Goal: Complete application form

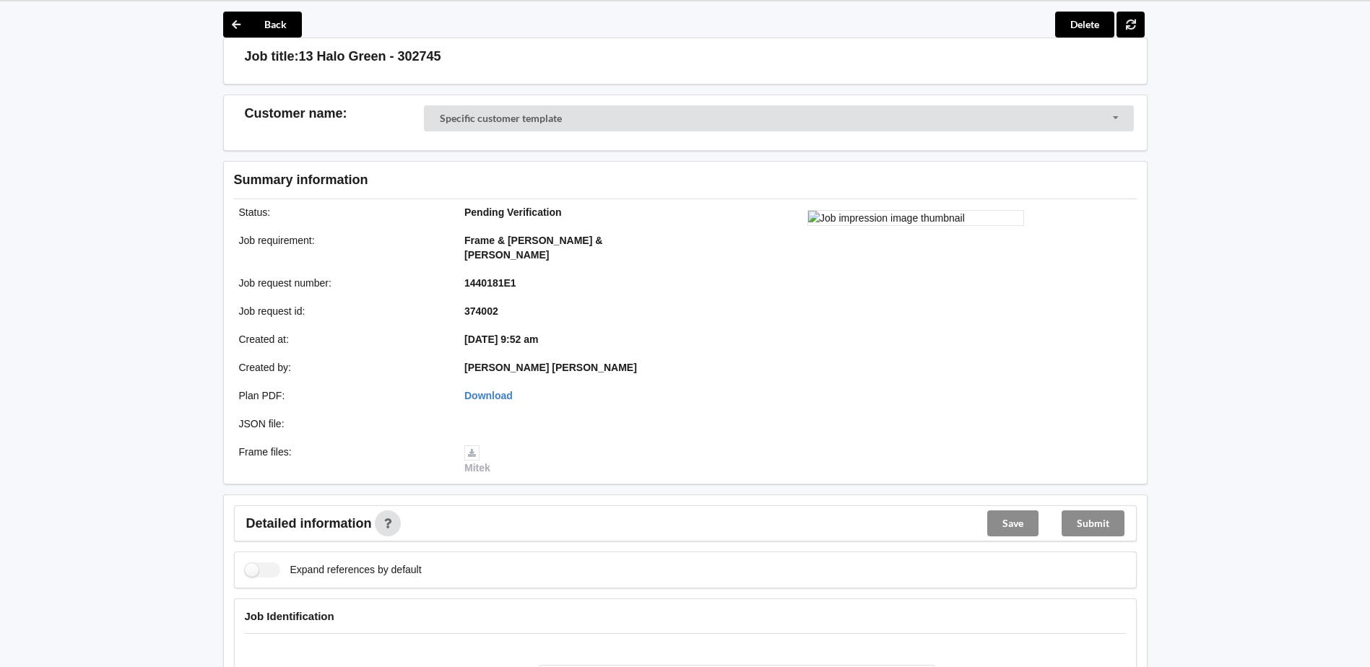
scroll to position [72, 0]
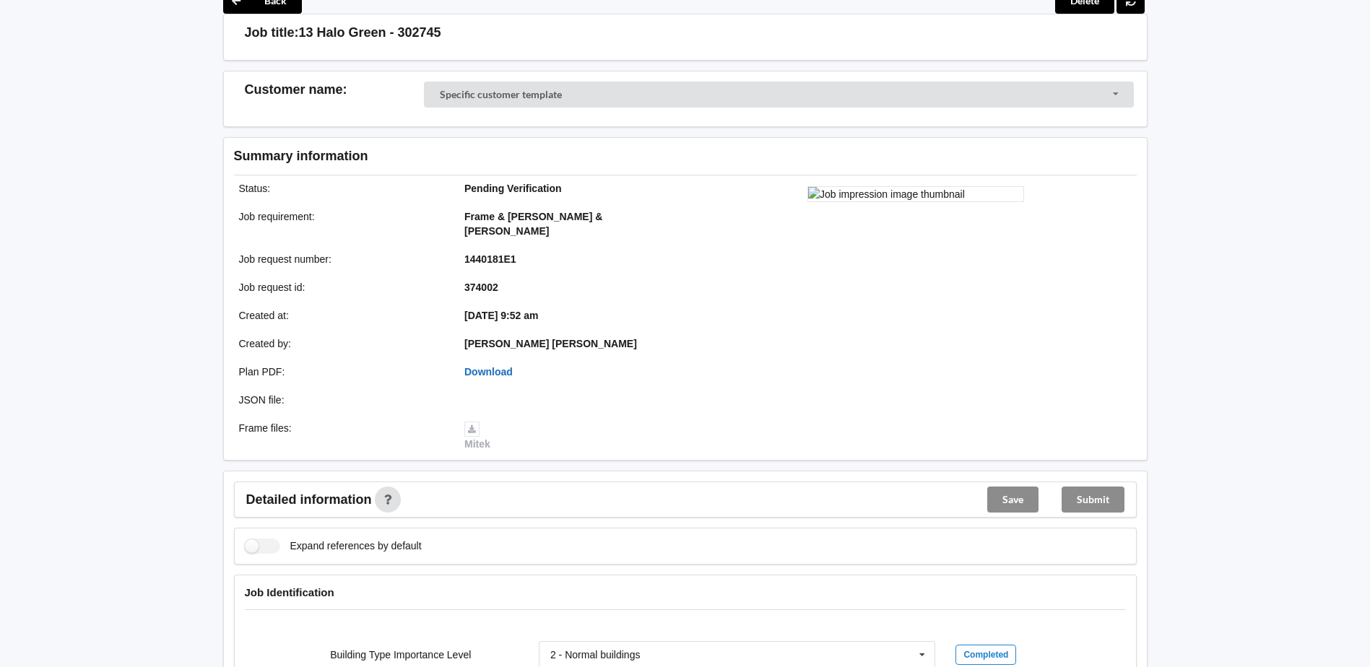
click at [503, 366] on link "Download" at bounding box center [488, 372] width 48 height 12
click at [485, 366] on link "Download" at bounding box center [488, 372] width 48 height 12
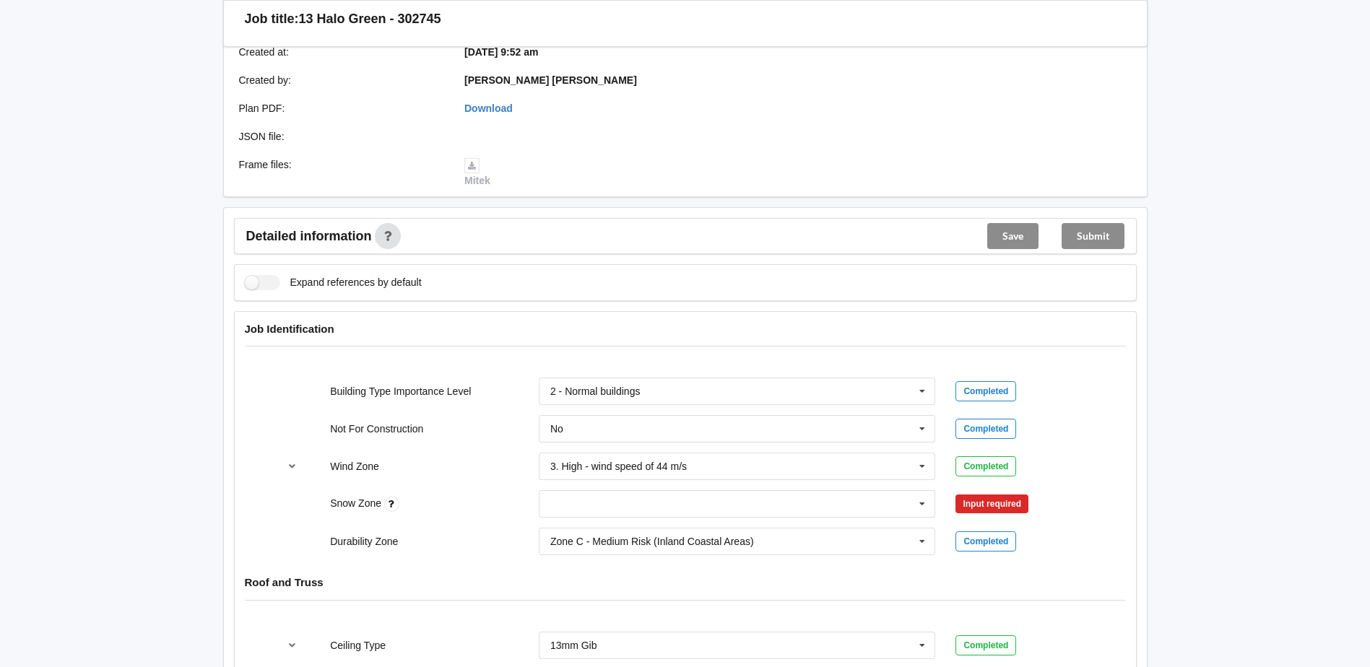
scroll to position [433, 0]
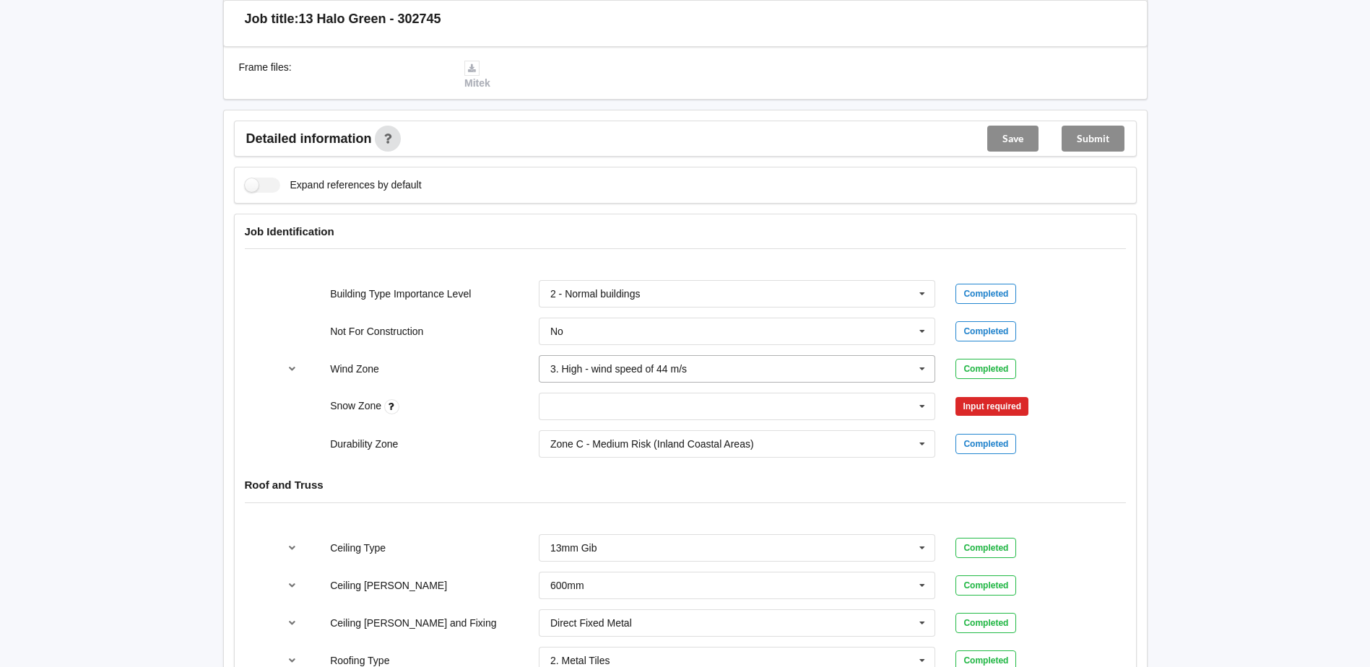
click at [743, 363] on input "text" at bounding box center [738, 369] width 396 height 26
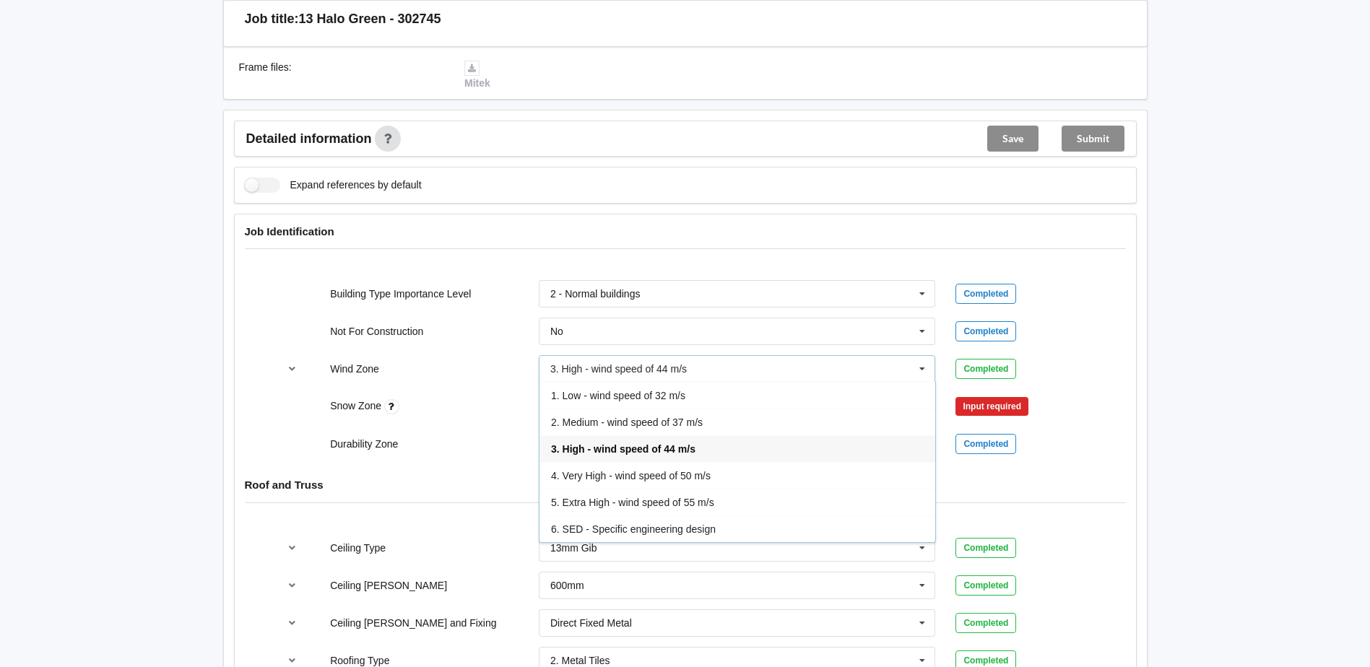
click at [441, 399] on div "Snow Zone" at bounding box center [424, 407] width 209 height 16
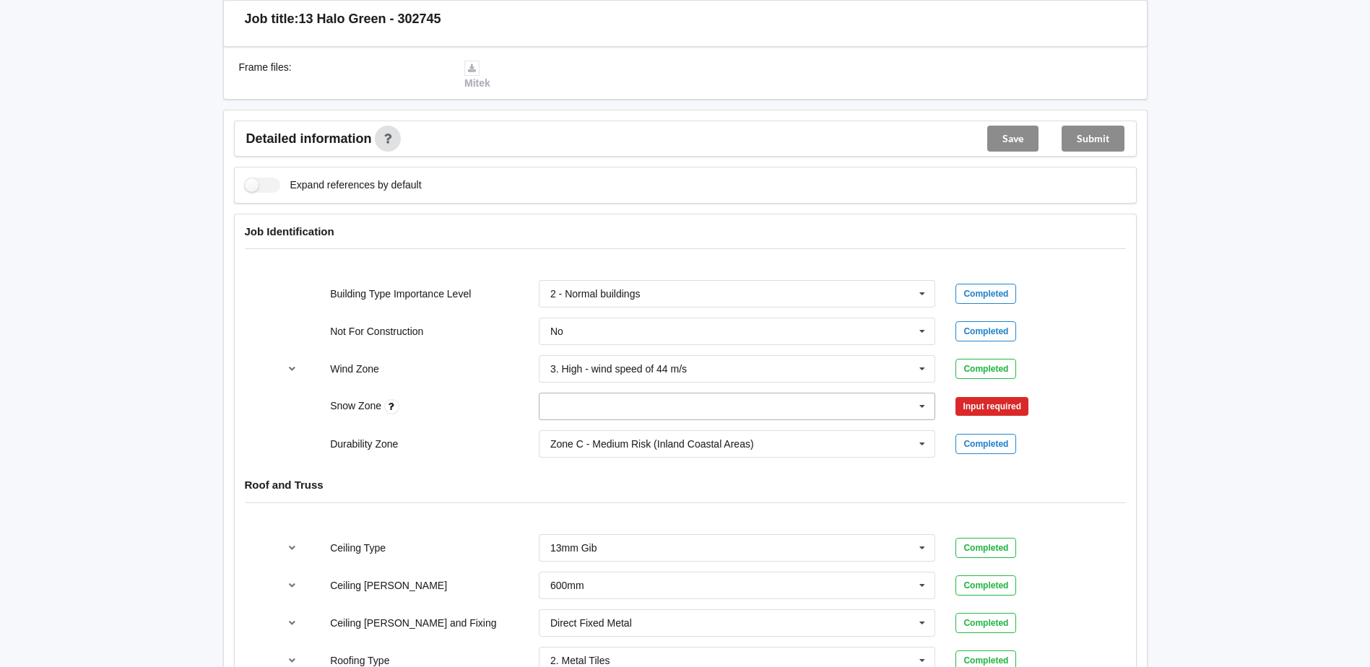
click at [624, 394] on input "text" at bounding box center [738, 407] width 396 height 26
click at [581, 421] on div "N0" at bounding box center [738, 433] width 396 height 27
click at [581, 431] on input "text" at bounding box center [738, 444] width 396 height 26
click at [1003, 395] on button "Confirm input" at bounding box center [999, 407] width 86 height 24
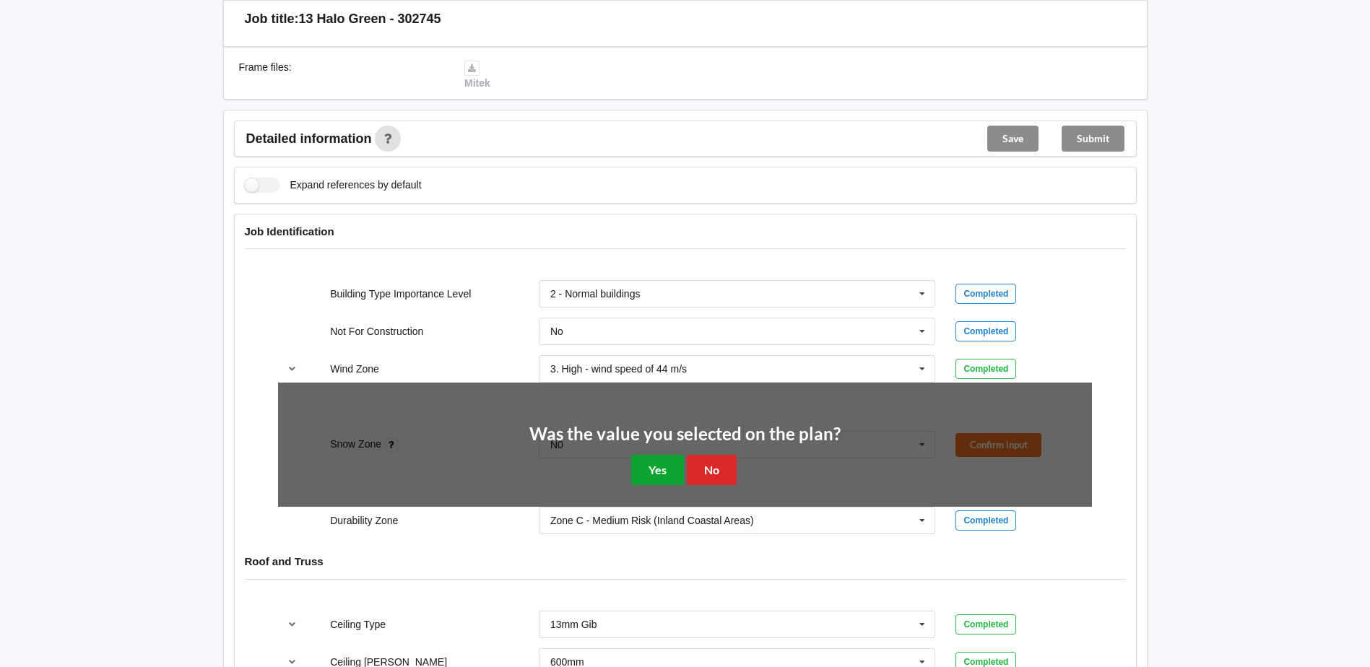
click at [669, 457] on button "Yes" at bounding box center [657, 470] width 53 height 30
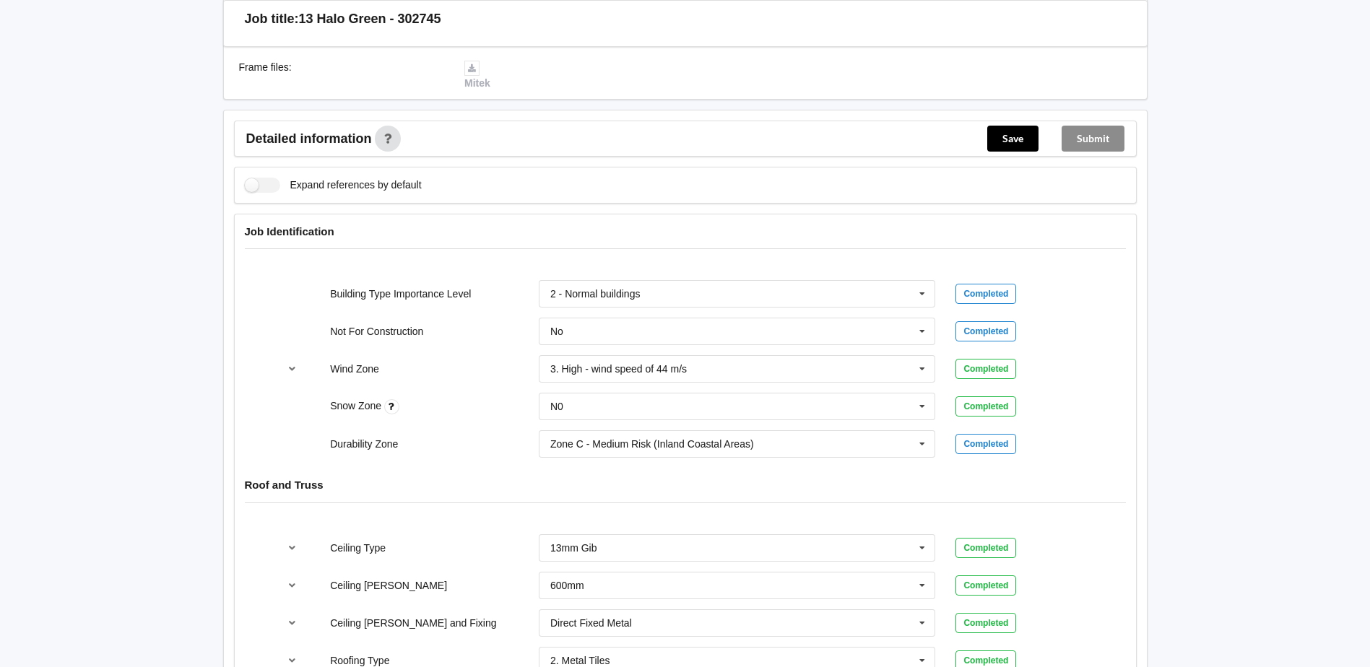
scroll to position [506, 0]
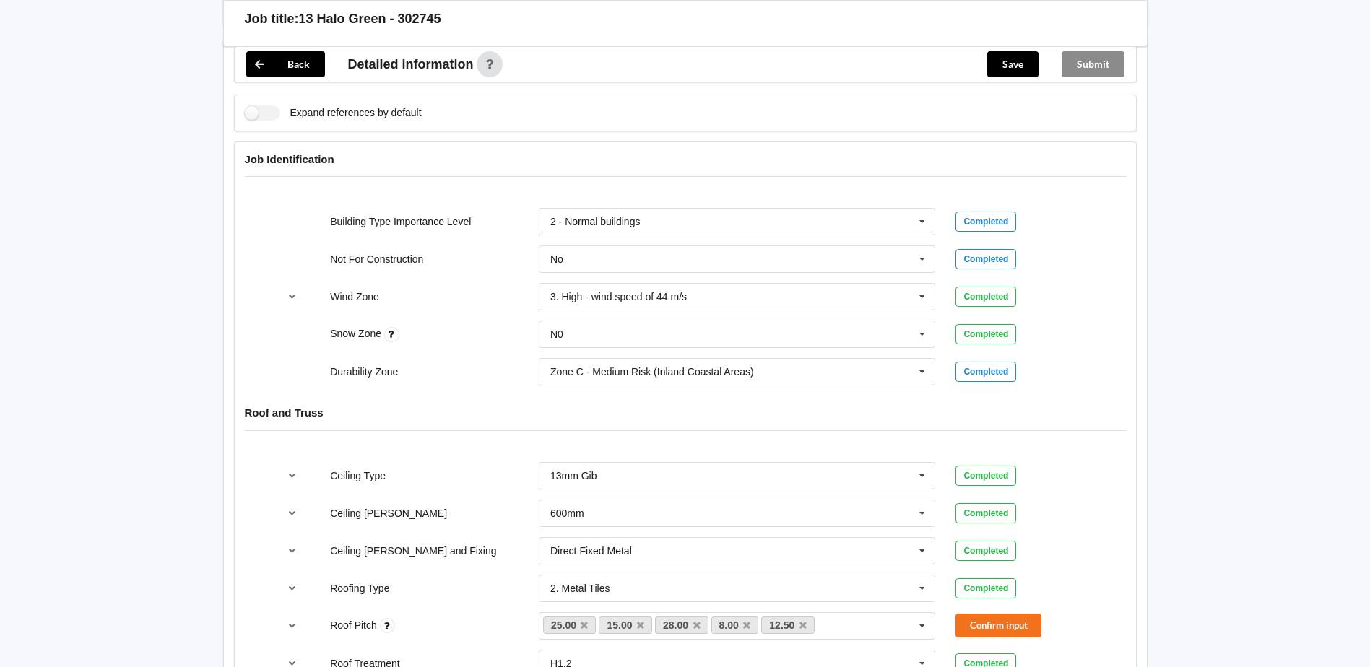
click at [670, 348] on div "Zone C - Medium Risk (Inland Coastal Areas) Zone B - Low Risk (Inland Areas) Zo…" at bounding box center [737, 372] width 417 height 48
click at [654, 367] on div "Zone C - Medium Risk (Inland Coastal Areas)" at bounding box center [652, 372] width 204 height 10
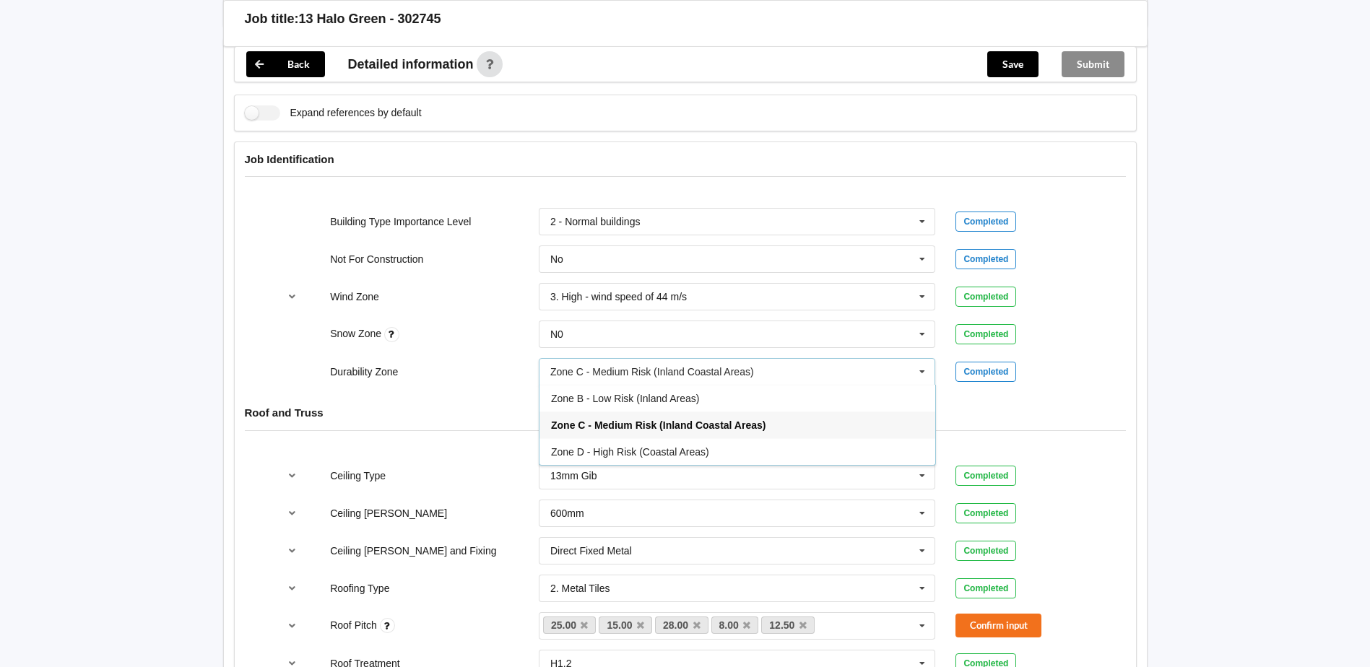
drag, startPoint x: 642, startPoint y: 390, endPoint x: 656, endPoint y: 390, distance: 13.7
click at [643, 390] on div "Zone B - Low Risk (Inland Areas)" at bounding box center [738, 398] width 396 height 27
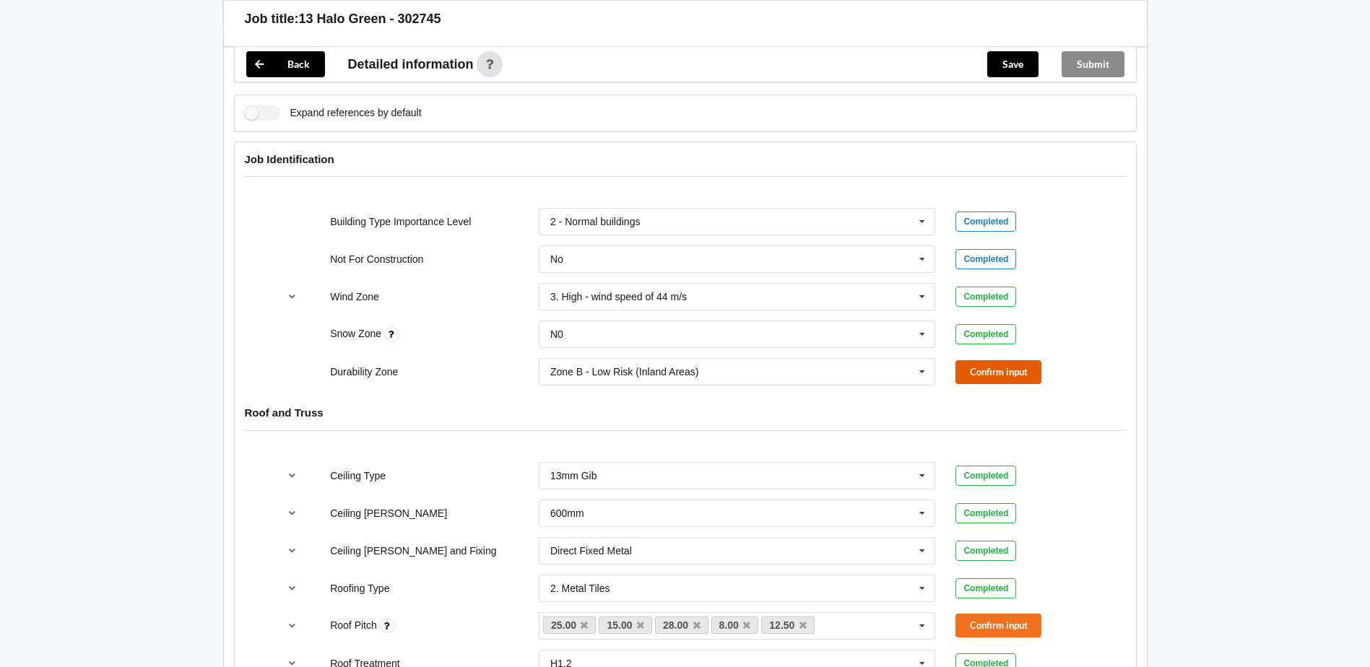
click at [969, 364] on button "Confirm input" at bounding box center [999, 372] width 86 height 24
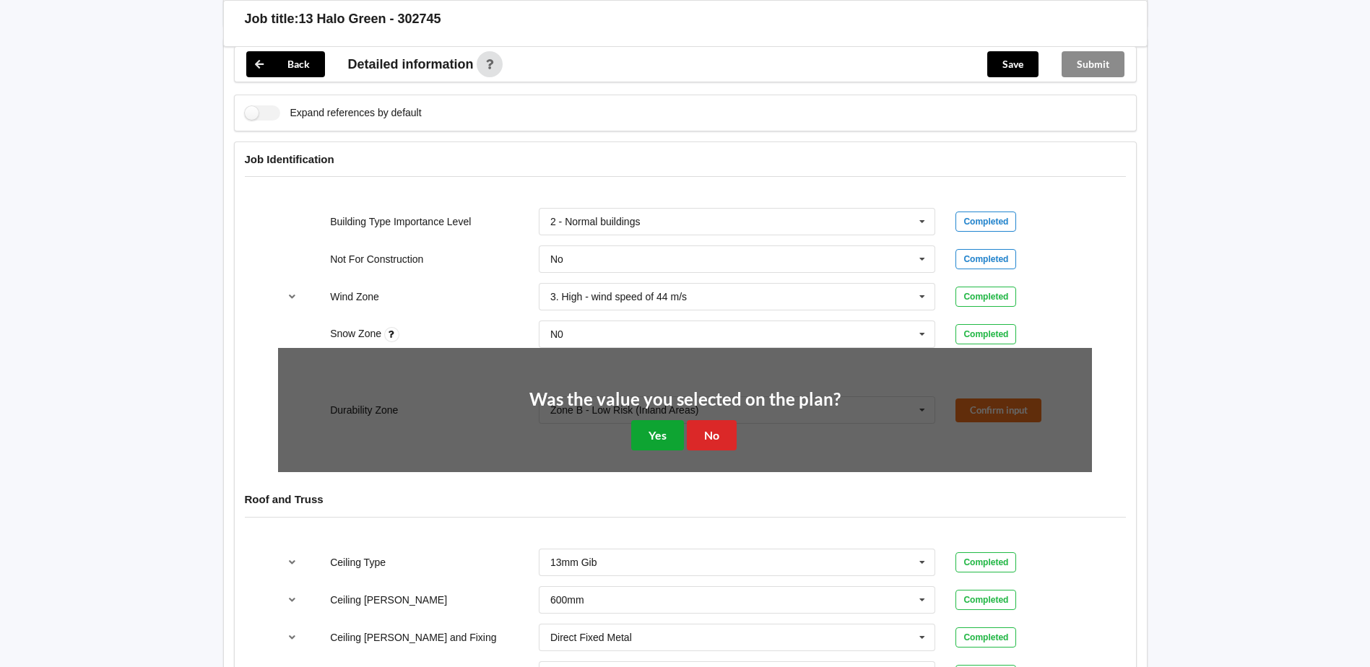
click at [642, 420] on button "Yes" at bounding box center [657, 435] width 53 height 30
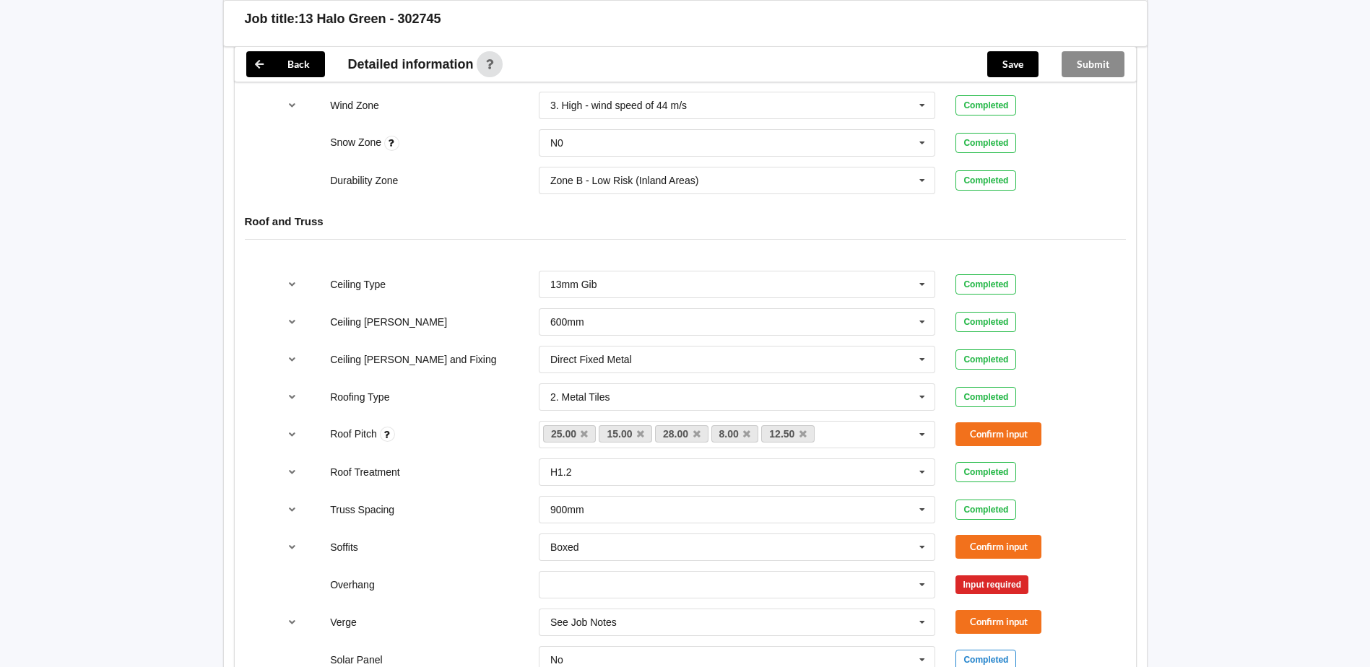
scroll to position [722, 0]
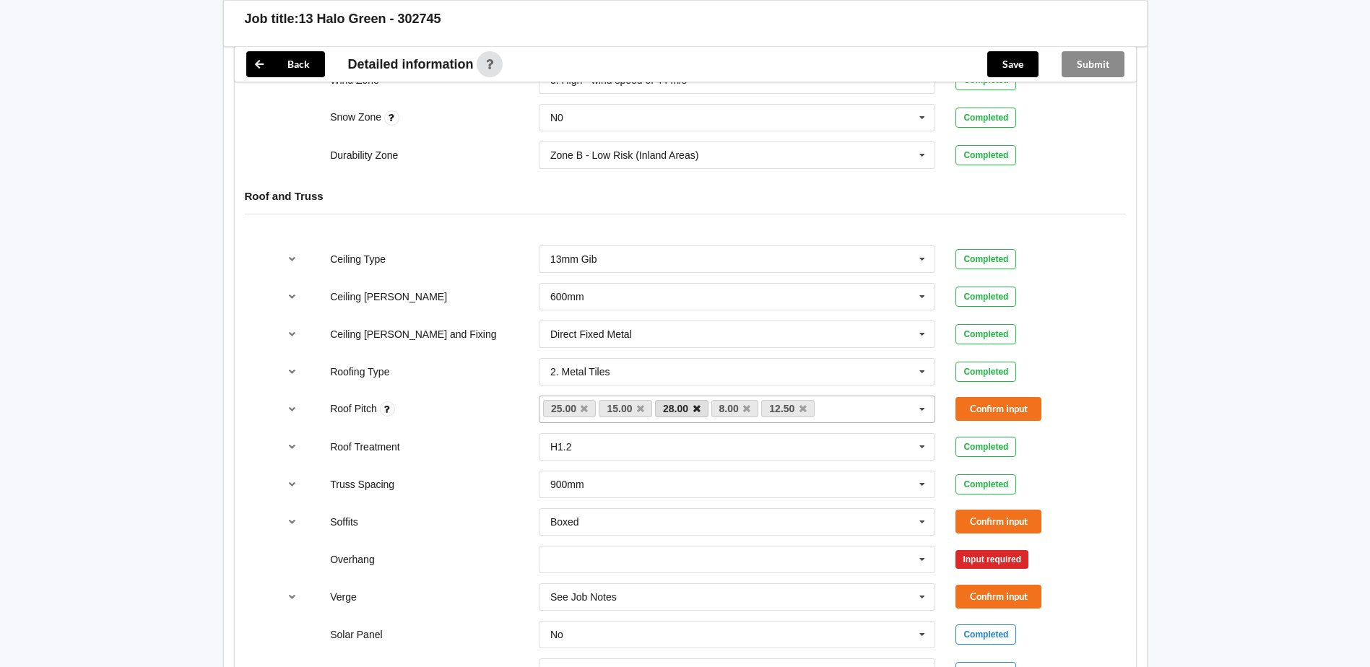
click at [695, 404] on icon at bounding box center [696, 408] width 7 height 9
click at [695, 400] on link "8.00" at bounding box center [679, 408] width 48 height 17
click at [693, 404] on icon at bounding box center [691, 408] width 7 height 9
click at [696, 404] on icon at bounding box center [696, 408] width 7 height 9
click at [996, 397] on button "Confirm input" at bounding box center [999, 409] width 86 height 24
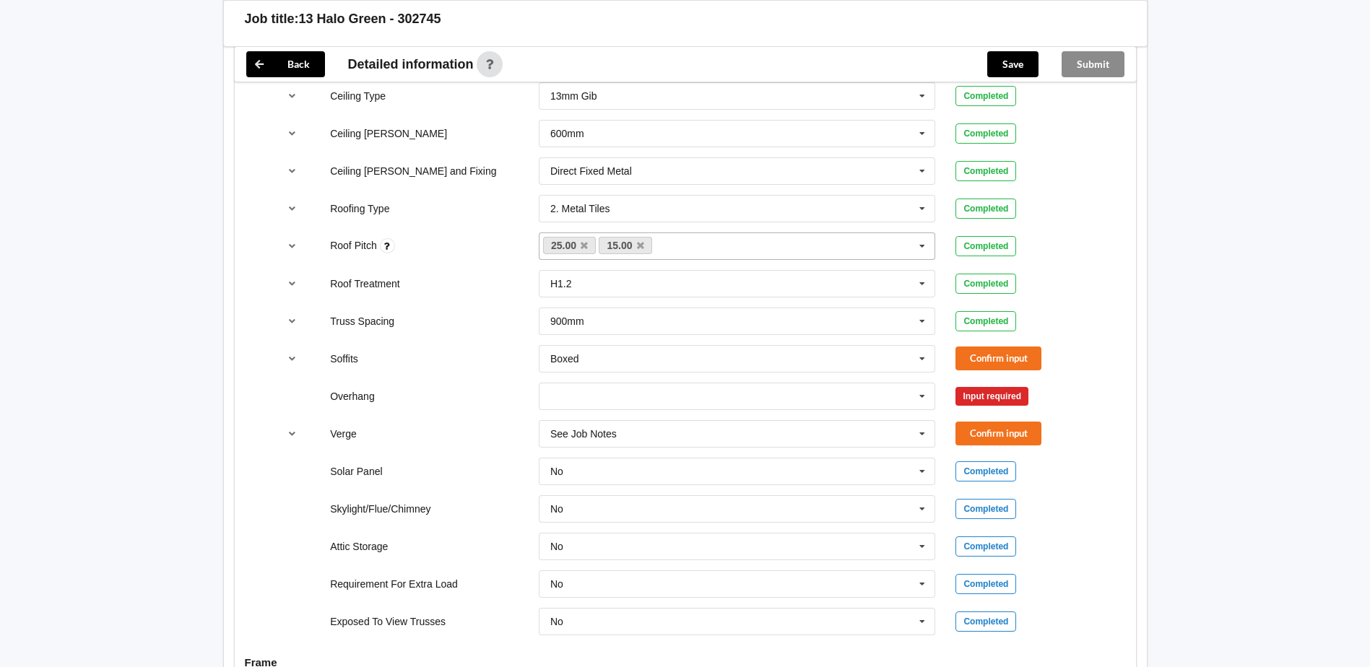
scroll to position [939, 0]
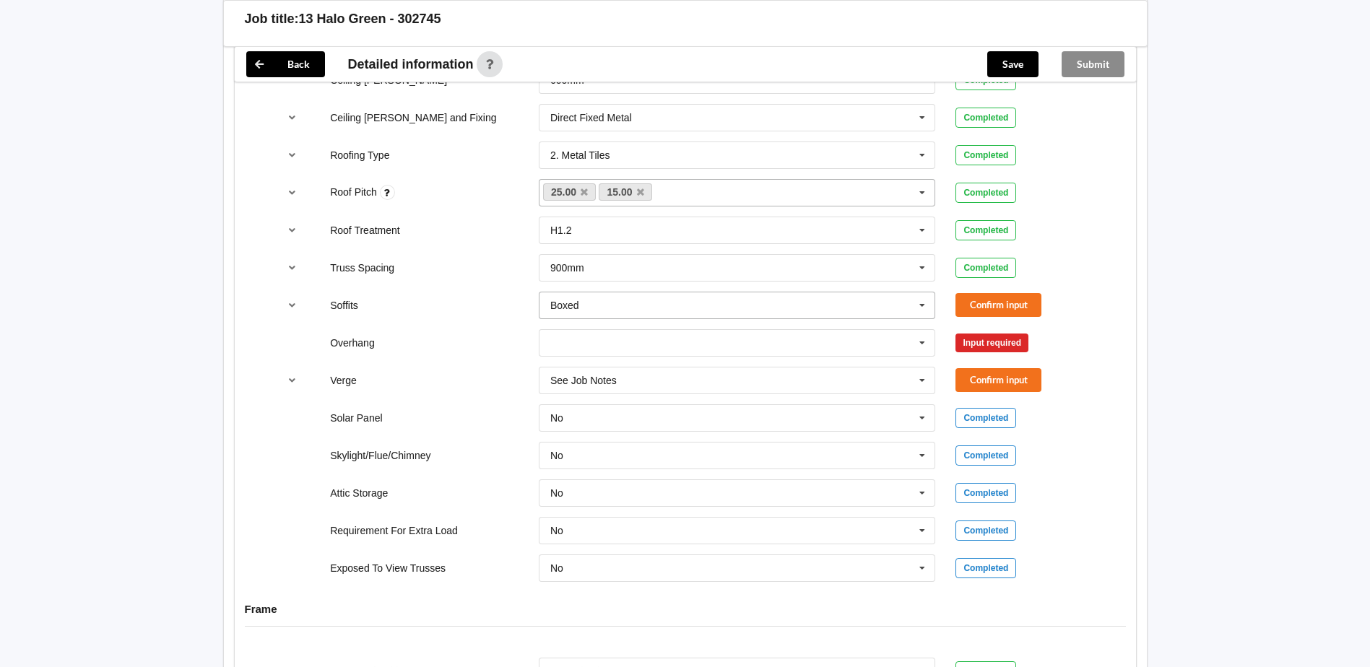
click at [921, 293] on icon at bounding box center [923, 306] width 22 height 27
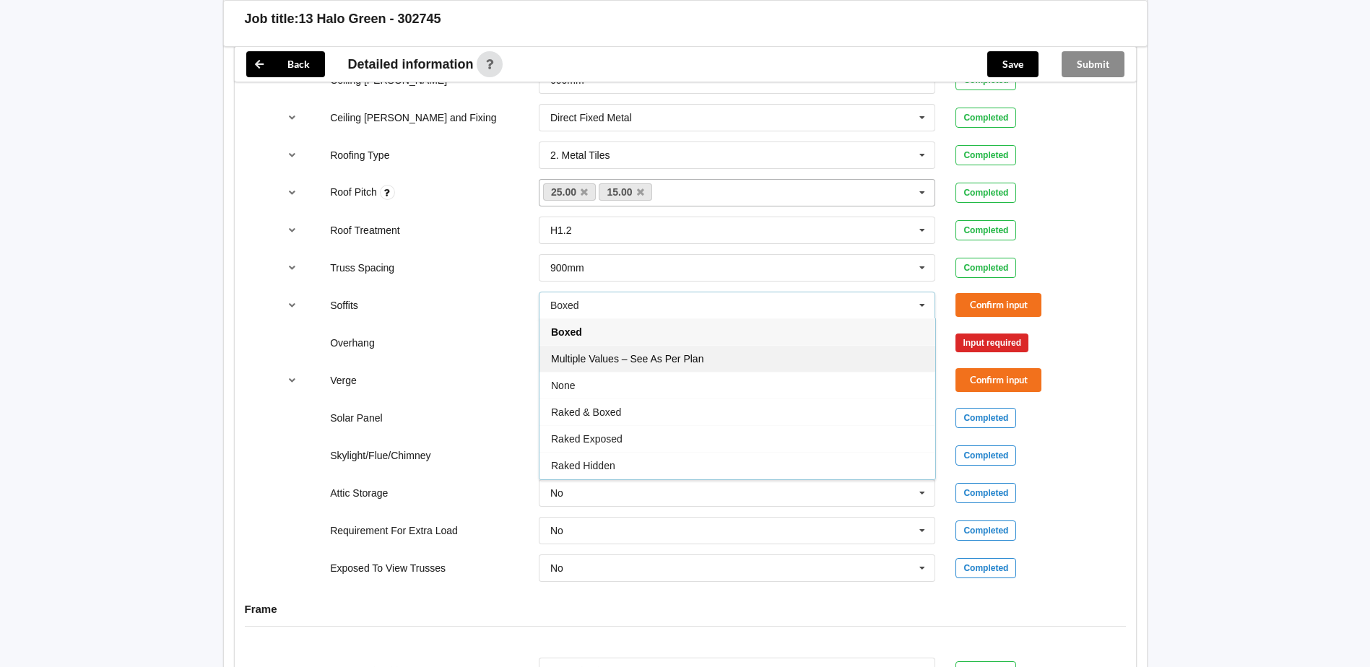
click at [722, 350] on div "Multiple Values – See As Per Plan" at bounding box center [738, 358] width 396 height 27
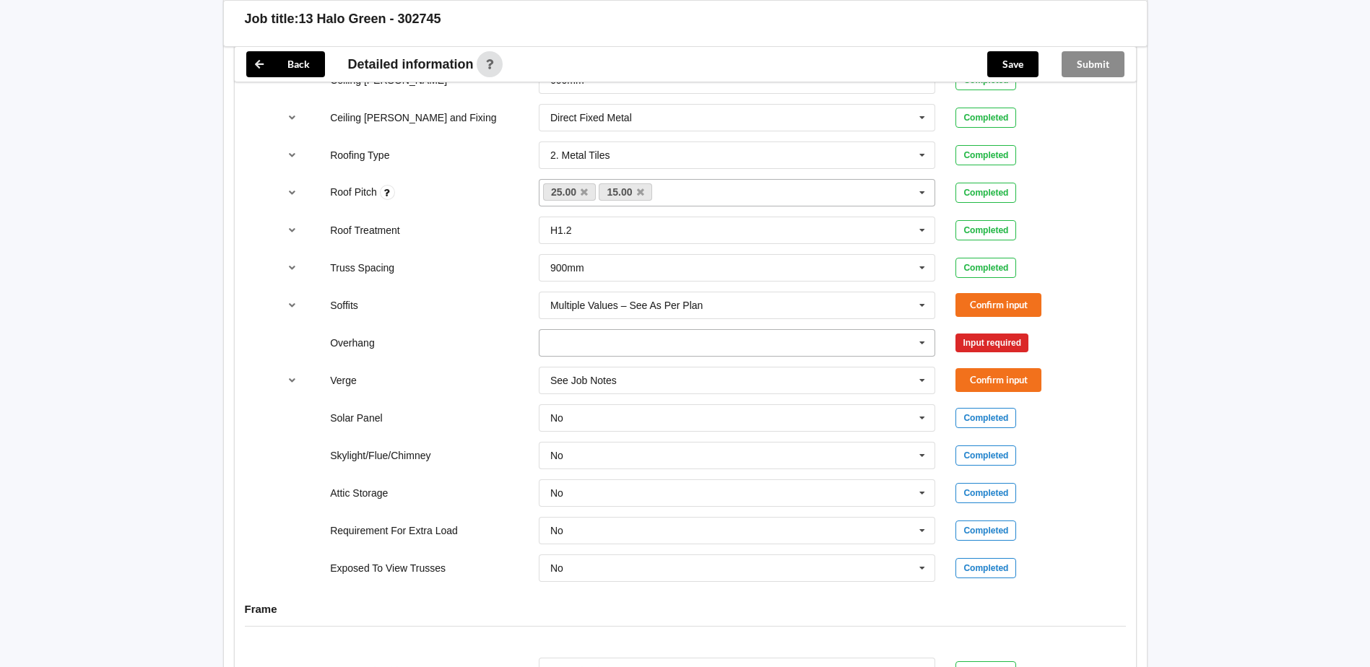
click at [927, 332] on icon at bounding box center [923, 343] width 22 height 27
click at [805, 319] on div "300mm 300mm 450mm 600mm 750mm Multiple Values – See As Per Plan None See Job No…" at bounding box center [737, 343] width 417 height 48
click at [821, 298] on input "text" at bounding box center [738, 306] width 396 height 26
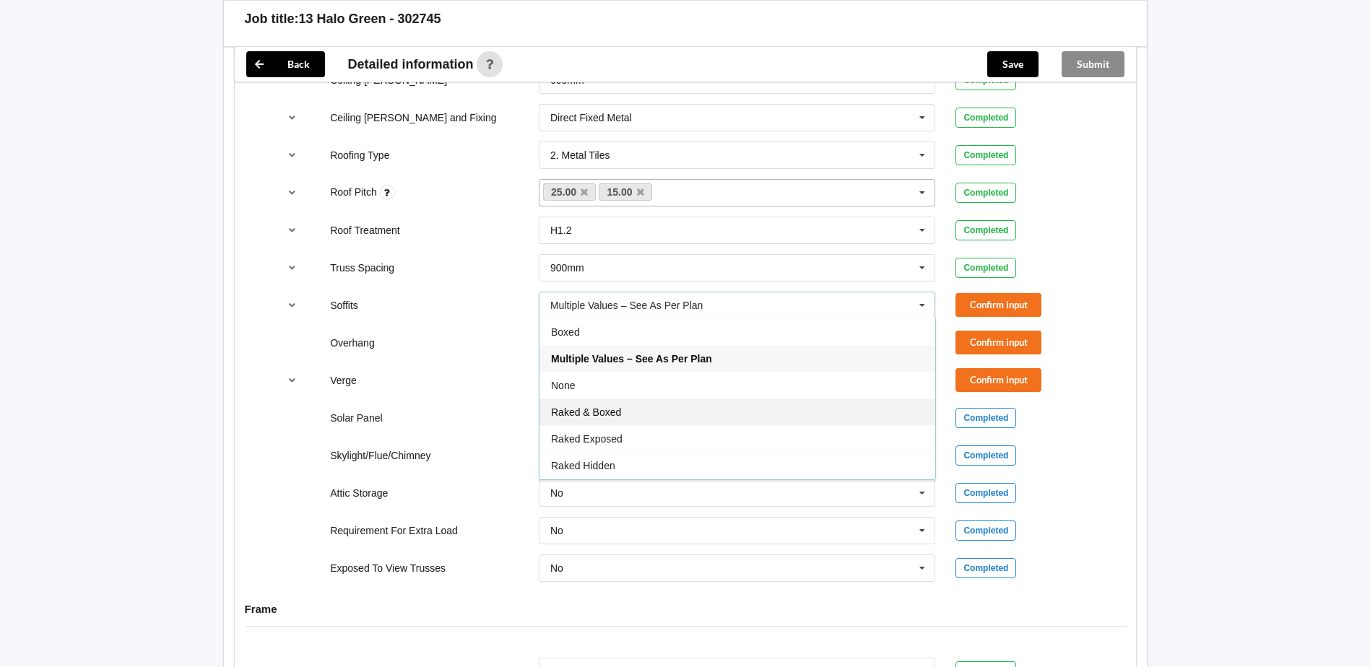
click at [659, 399] on div "Raked & Boxed" at bounding box center [738, 412] width 396 height 27
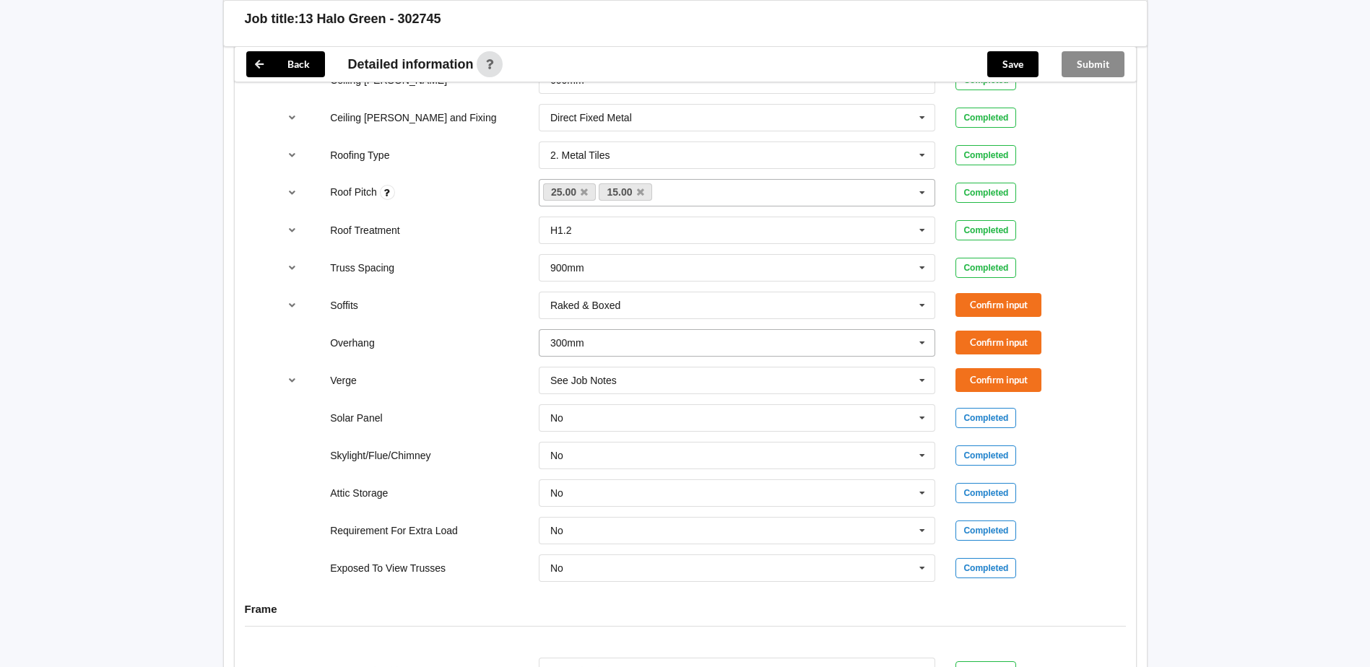
click at [806, 336] on input "text" at bounding box center [738, 343] width 396 height 26
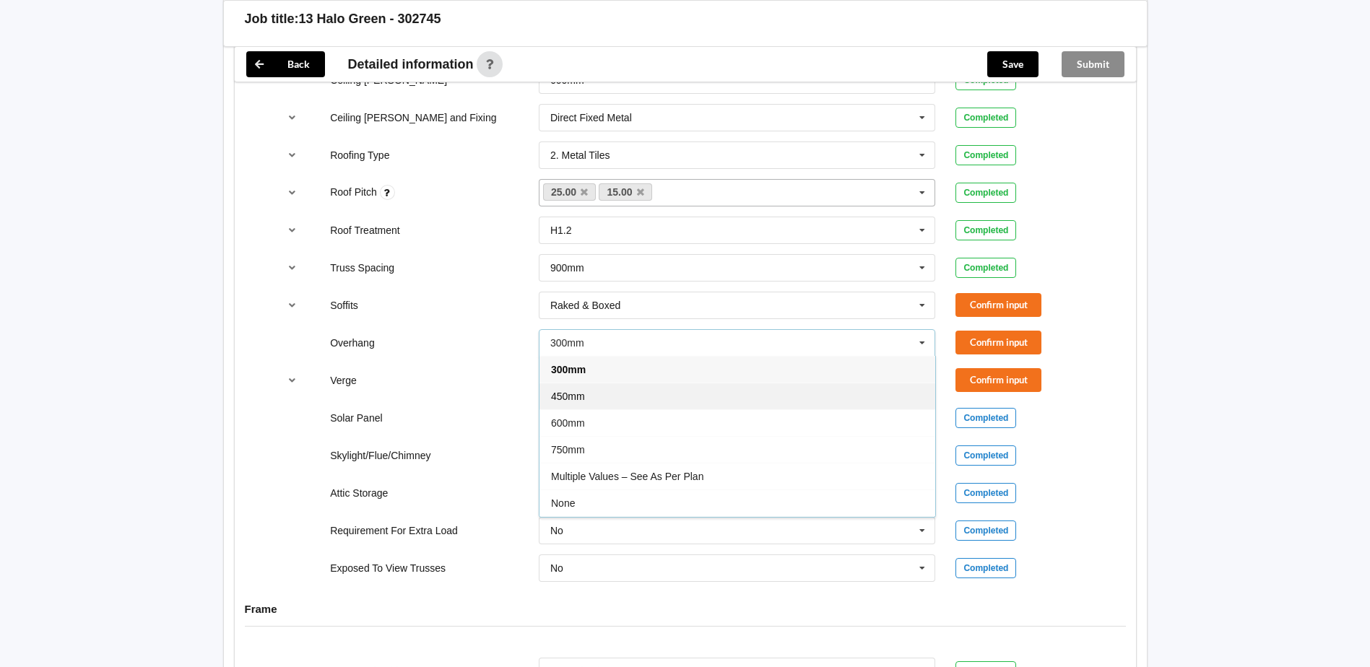
click at [657, 383] on div "450mm" at bounding box center [738, 396] width 396 height 27
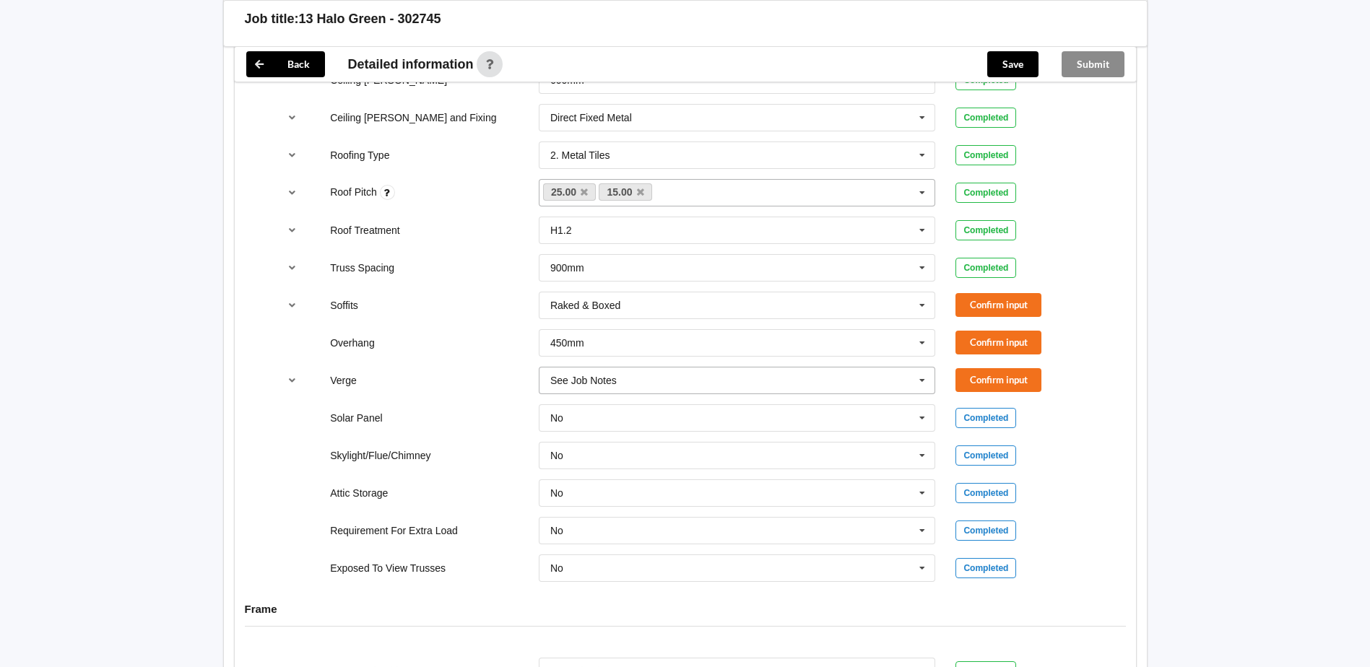
click at [703, 371] on input "text" at bounding box center [738, 381] width 396 height 26
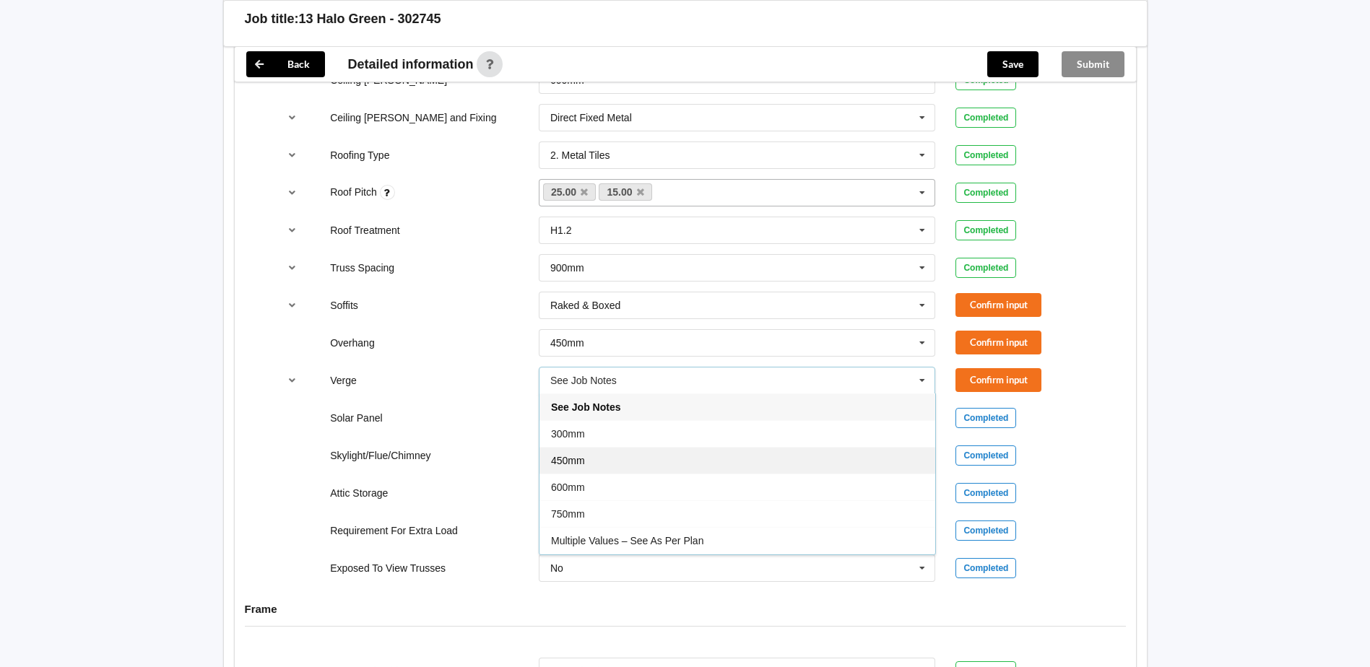
click at [617, 447] on div "450mm" at bounding box center [738, 460] width 396 height 27
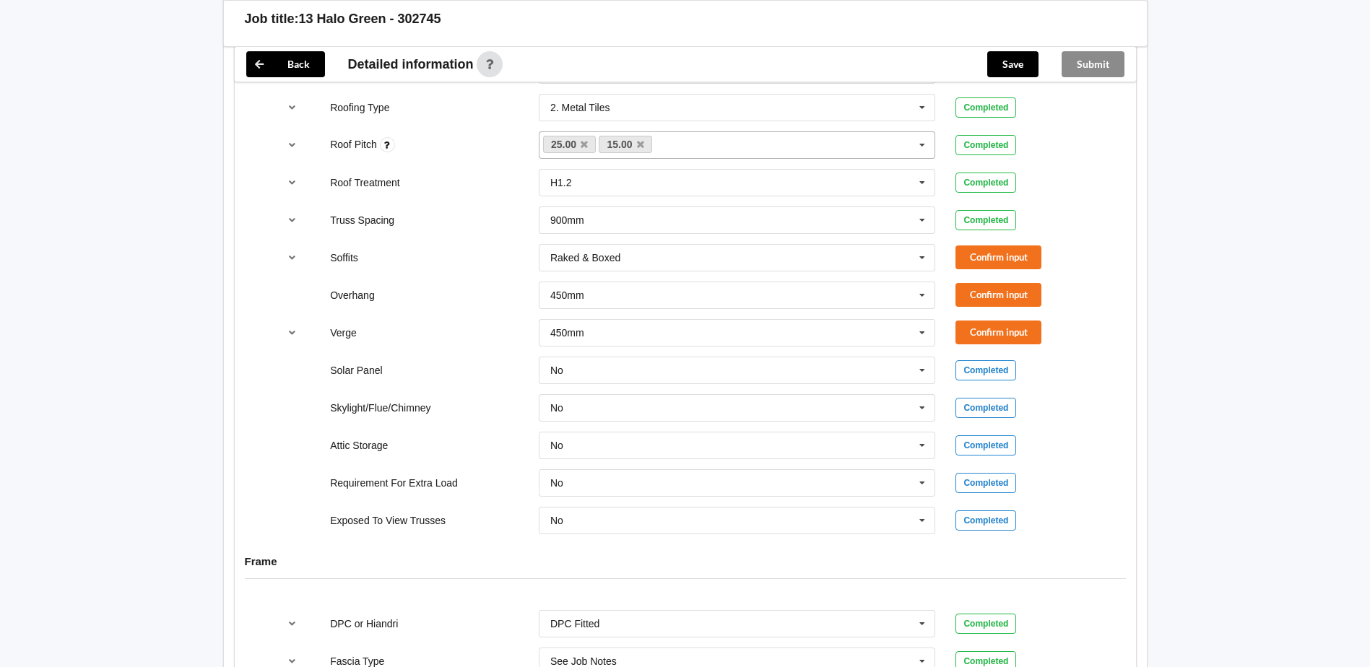
scroll to position [1011, 0]
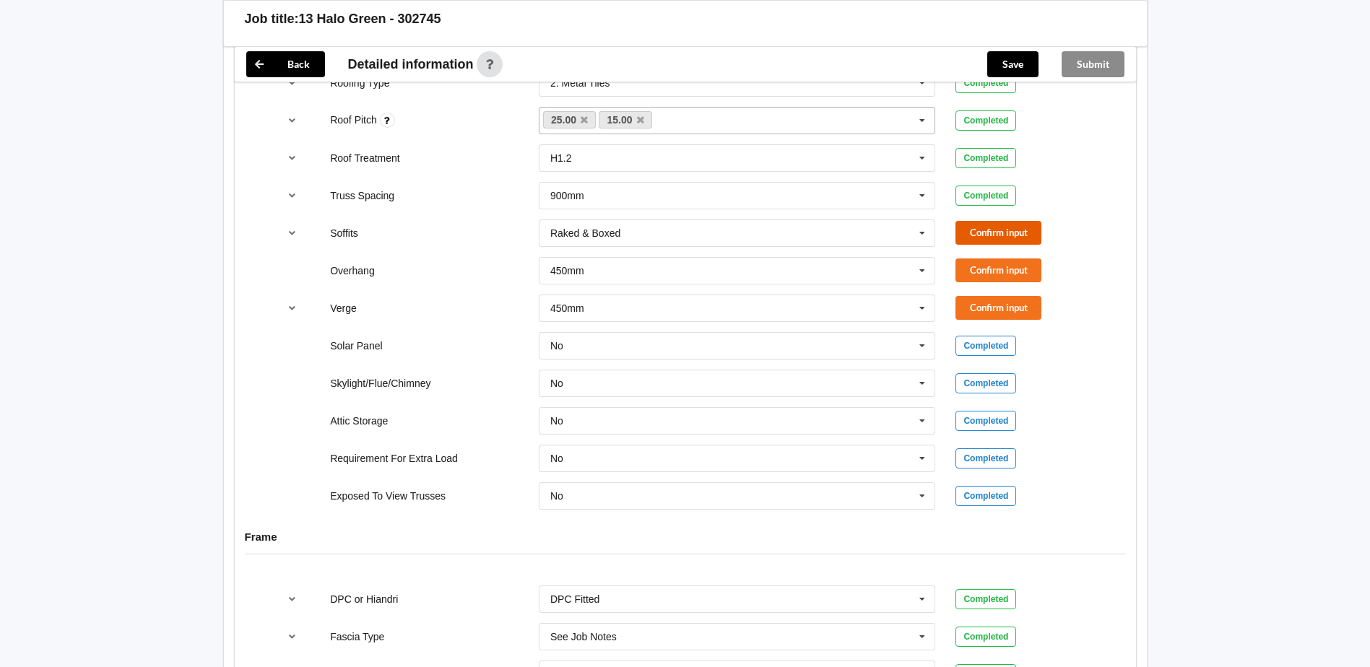
click at [999, 227] on button "Confirm input" at bounding box center [999, 233] width 86 height 24
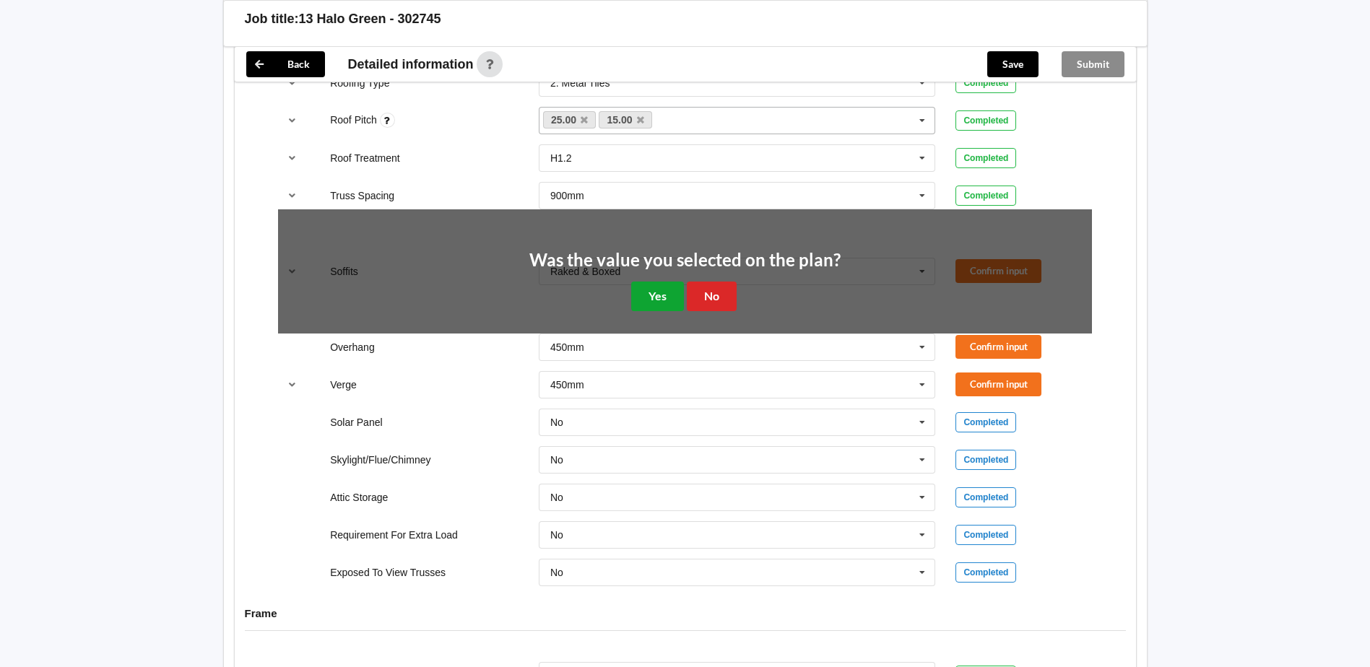
drag, startPoint x: 659, startPoint y: 292, endPoint x: 911, endPoint y: 255, distance: 254.0
click at [664, 292] on button "Yes" at bounding box center [657, 297] width 53 height 30
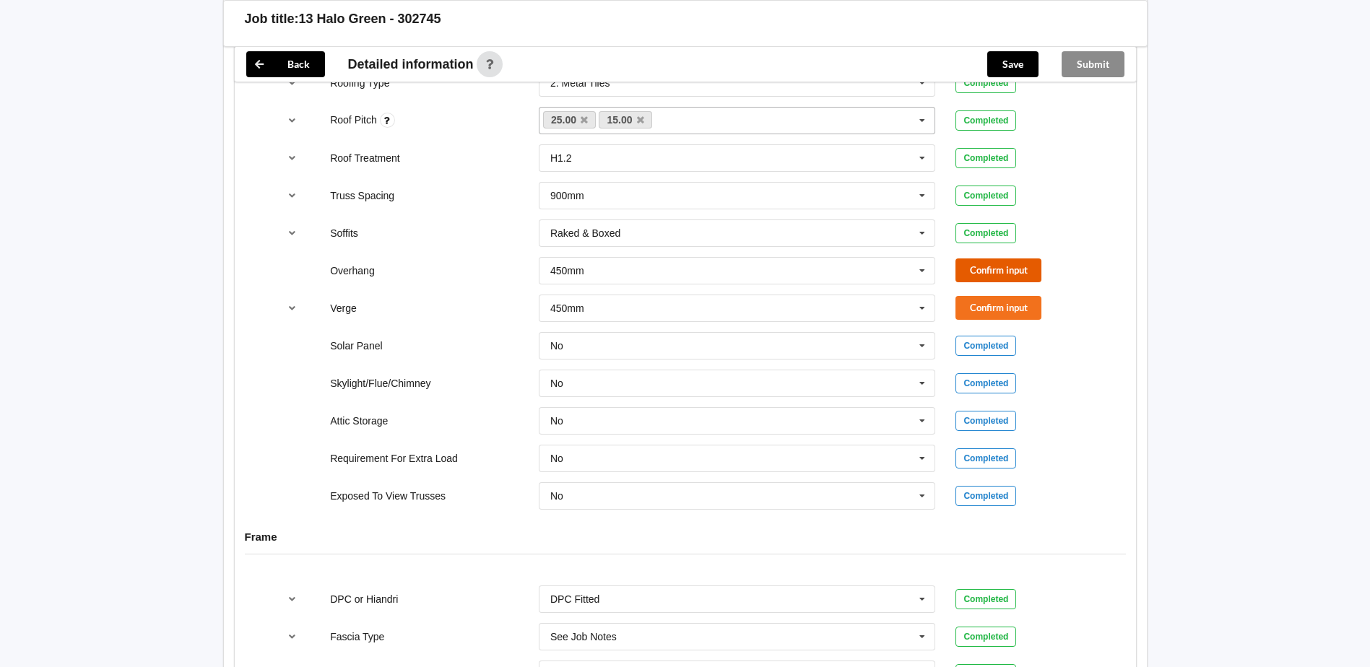
click at [993, 261] on button "Confirm input" at bounding box center [999, 271] width 86 height 24
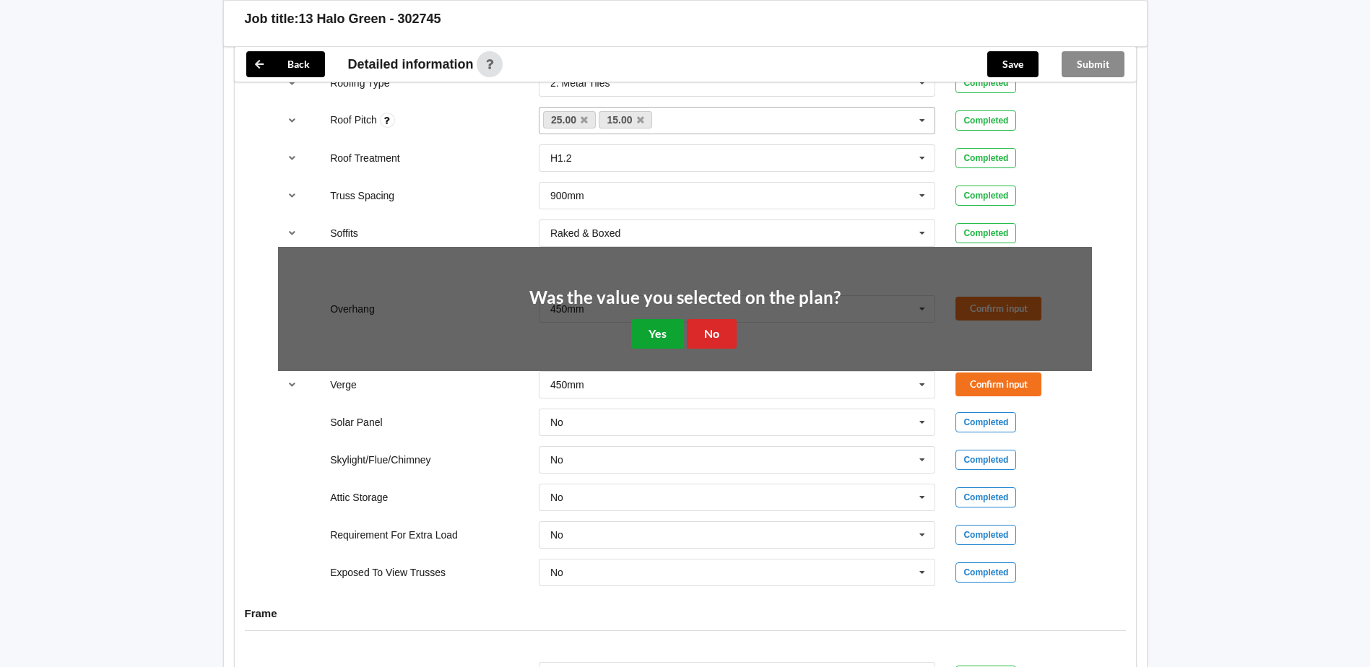
drag, startPoint x: 655, startPoint y: 323, endPoint x: 1045, endPoint y: 302, distance: 390.6
click at [657, 322] on button "Yes" at bounding box center [657, 334] width 53 height 30
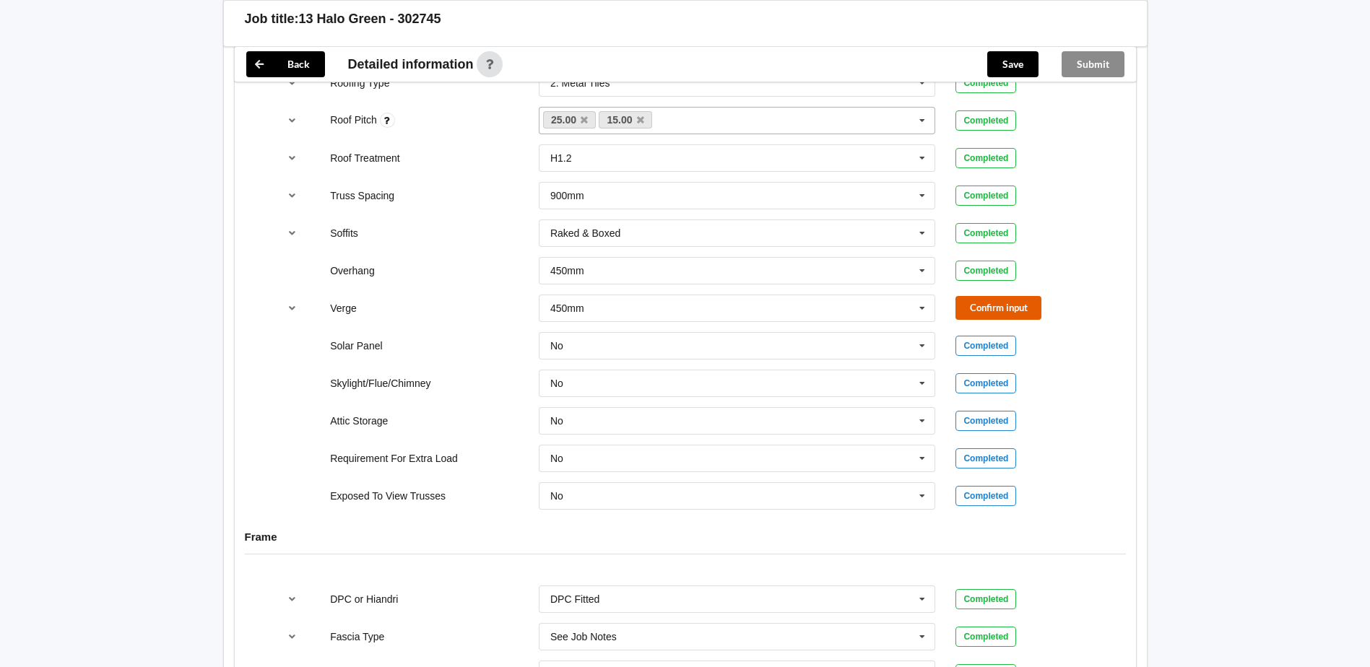
click at [1008, 298] on button "Confirm input" at bounding box center [999, 308] width 86 height 24
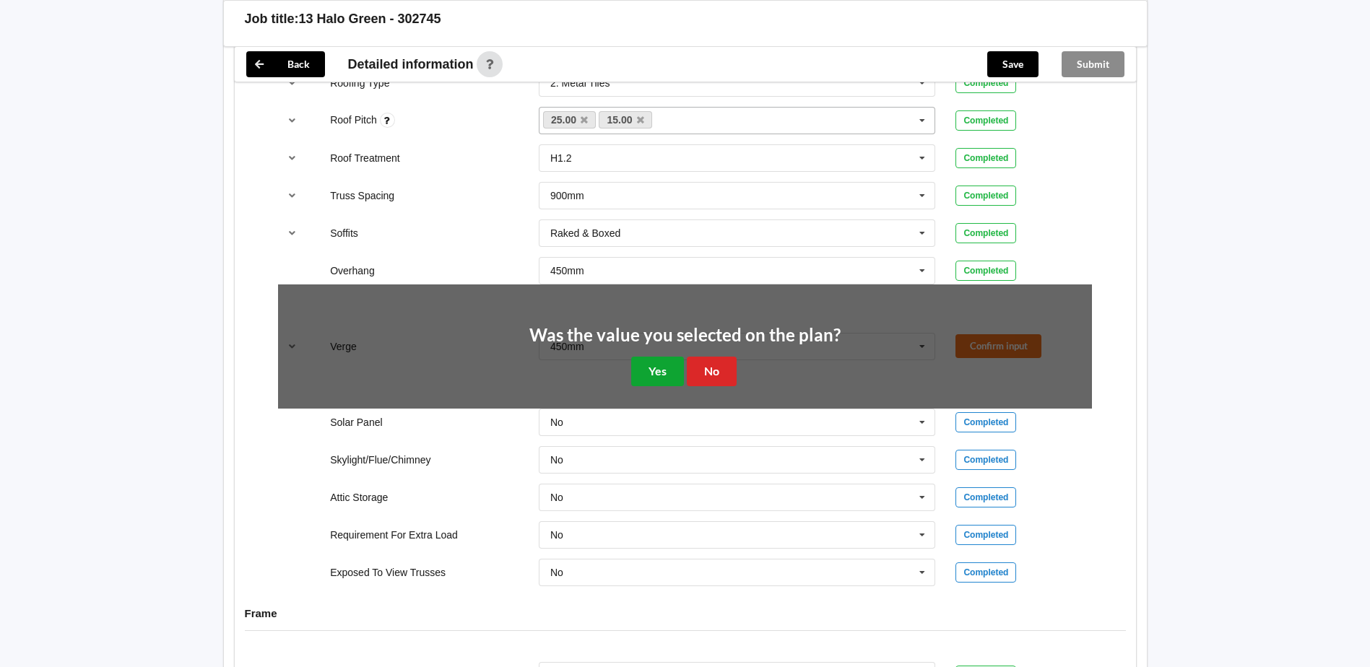
click at [674, 364] on button "Yes" at bounding box center [657, 372] width 53 height 30
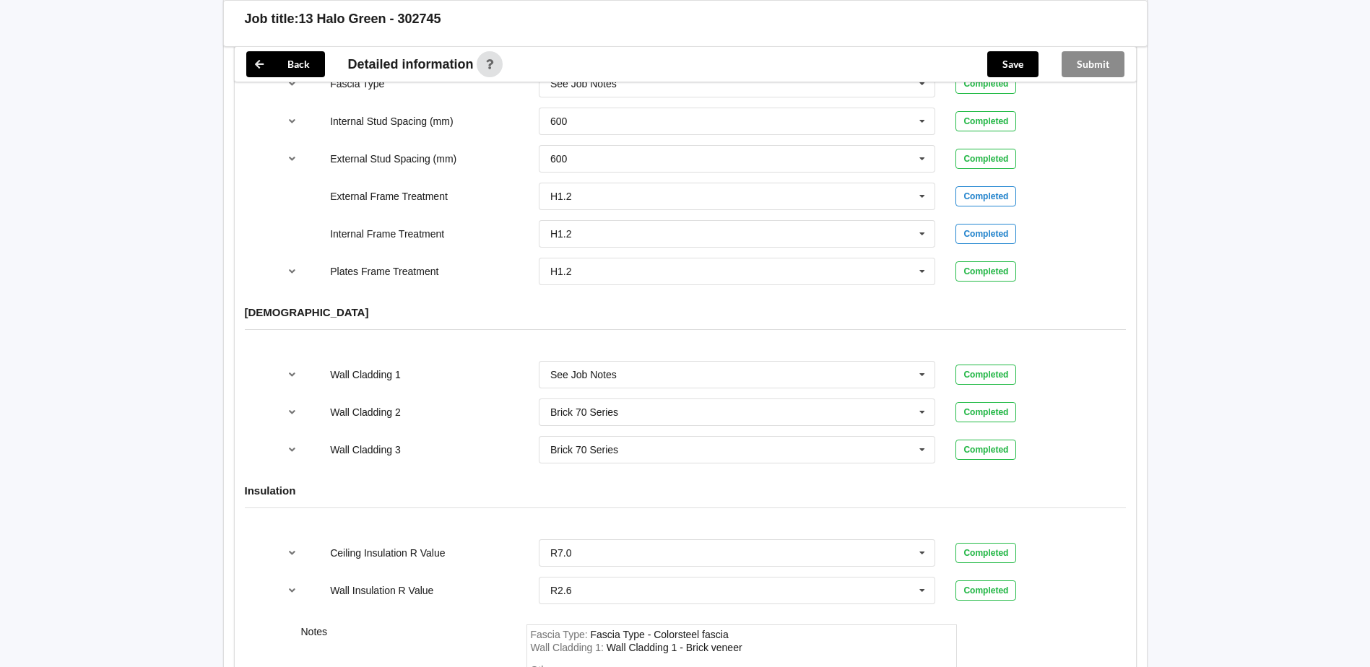
scroll to position [1468, 0]
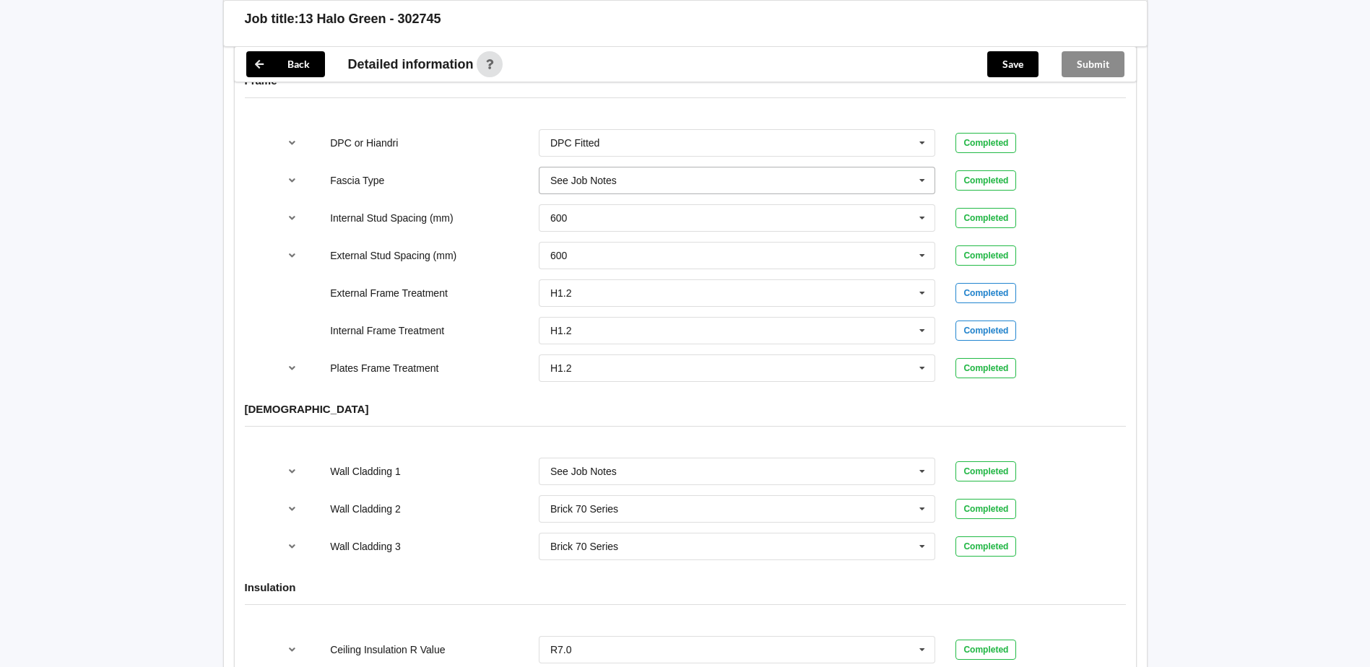
click at [648, 168] on input "text" at bounding box center [738, 181] width 396 height 26
type input "Interline 185"
click at [615, 204] on div "Add Interline 185" at bounding box center [738, 207] width 396 height 27
click at [997, 170] on button "Confirm input" at bounding box center [999, 180] width 86 height 24
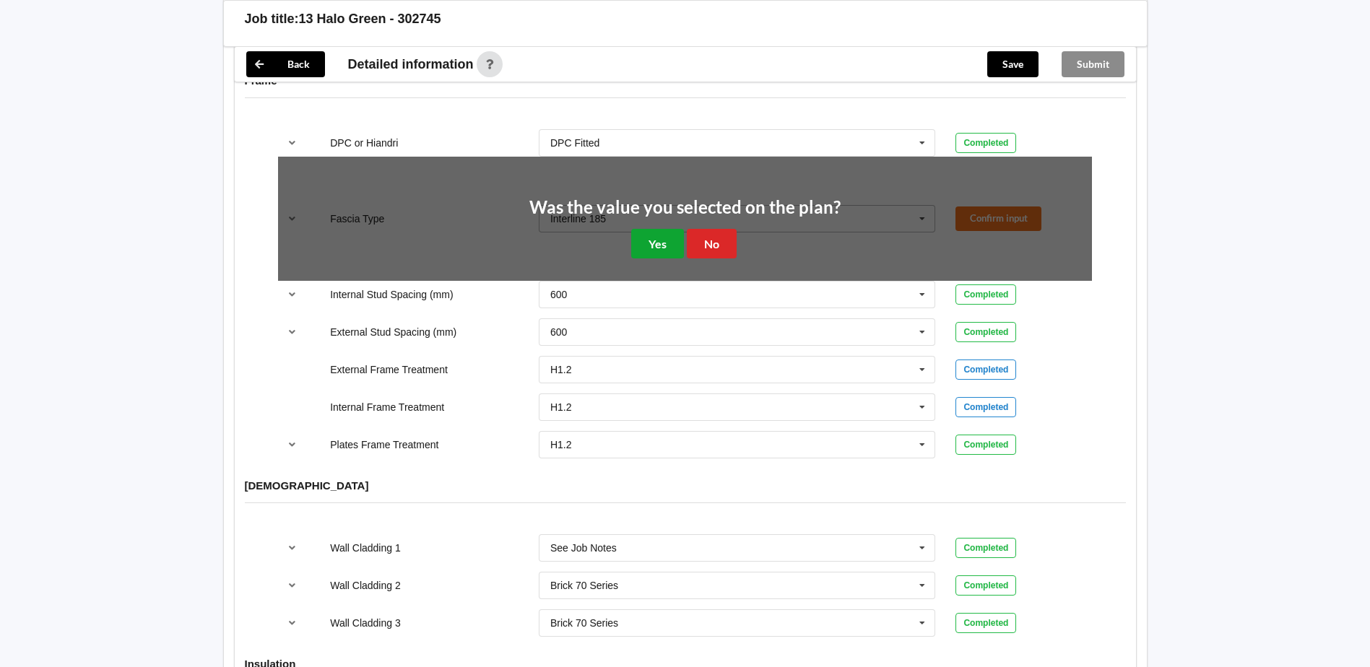
click at [652, 230] on button "Yes" at bounding box center [657, 244] width 53 height 30
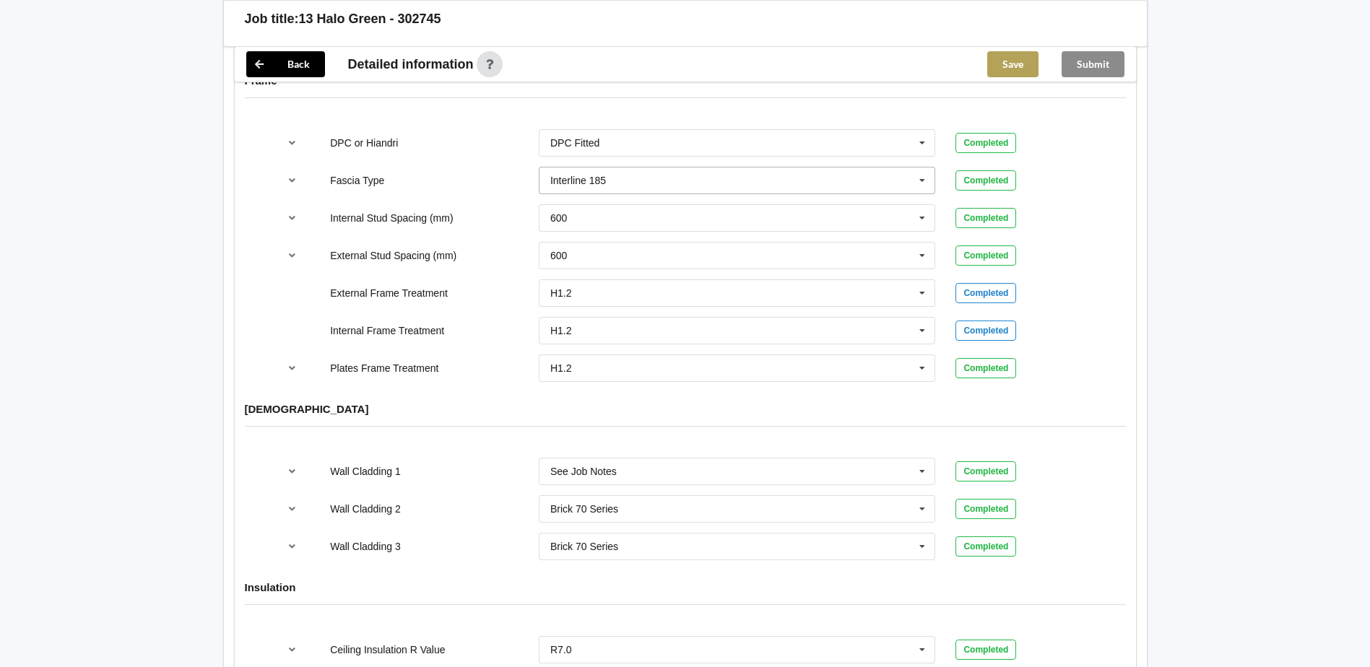
click at [1011, 72] on button "Save" at bounding box center [1012, 64] width 51 height 26
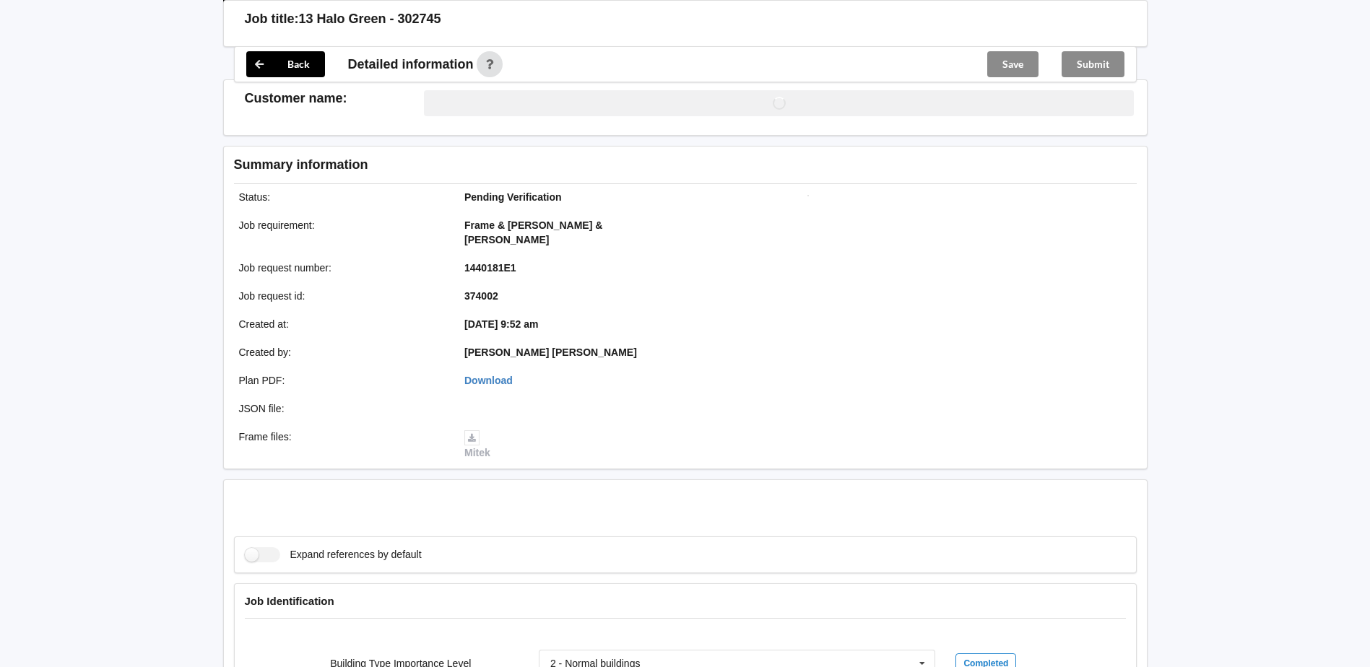
scroll to position [1468, 0]
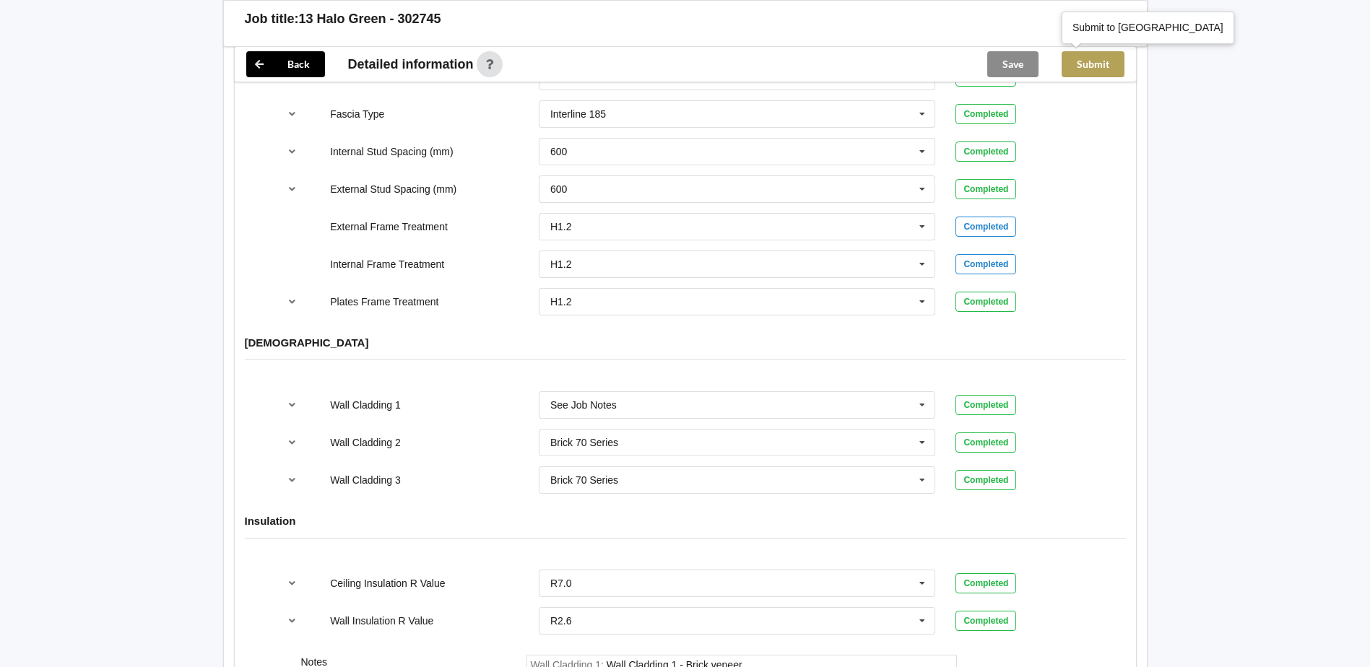
click at [1097, 61] on button "Submit" at bounding box center [1093, 64] width 63 height 26
